Goal: Information Seeking & Learning: Learn about a topic

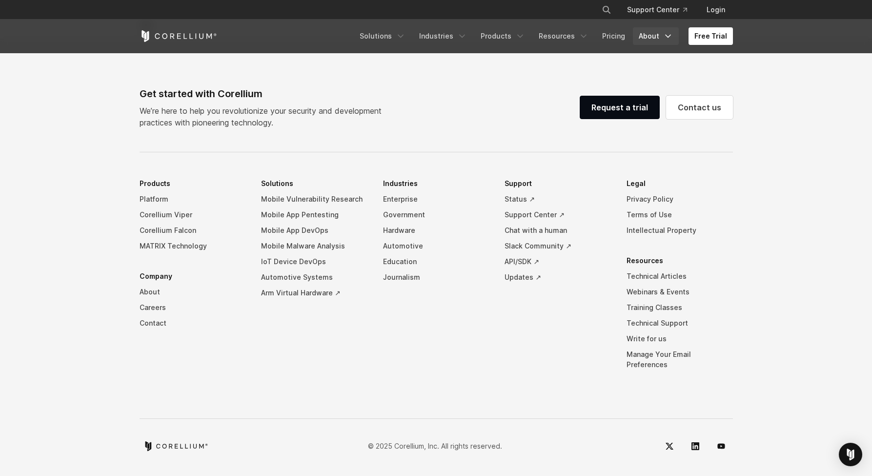
click at [653, 39] on link "About" at bounding box center [656, 36] width 46 height 18
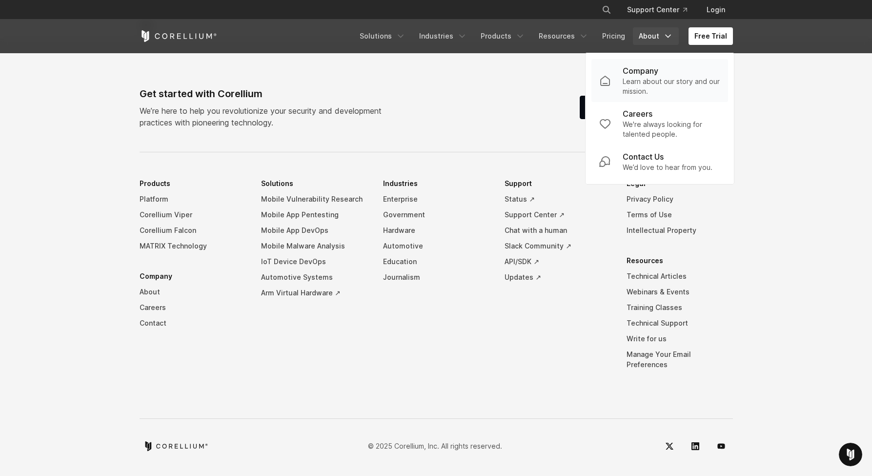
click at [644, 85] on p "Learn about our story and our mission." at bounding box center [671, 87] width 98 height 20
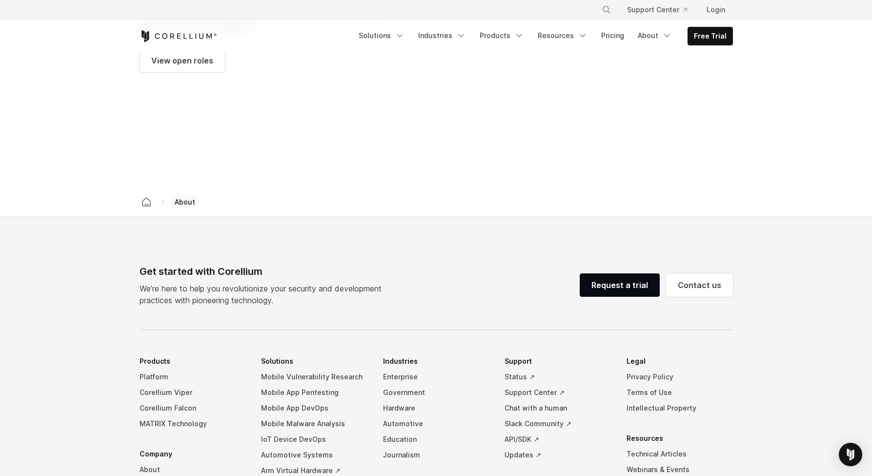
scroll to position [1620, 0]
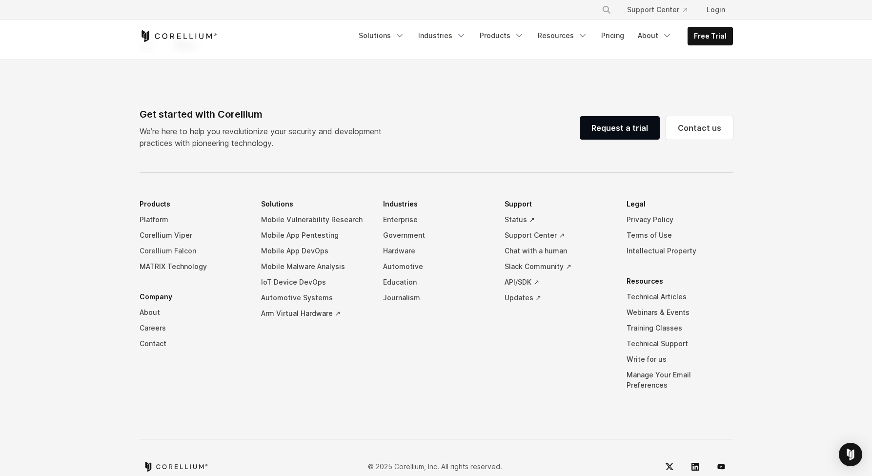
drag, startPoint x: 154, startPoint y: 238, endPoint x: 160, endPoint y: 259, distance: 21.4
click at [283, 305] on link "Arm Virtual Hardware ↗" at bounding box center [314, 313] width 106 height 16
